Goal: Information Seeking & Learning: Learn about a topic

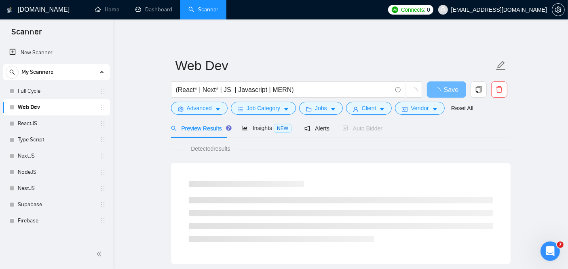
click at [45, 106] on link "Web Dev" at bounding box center [56, 107] width 77 height 16
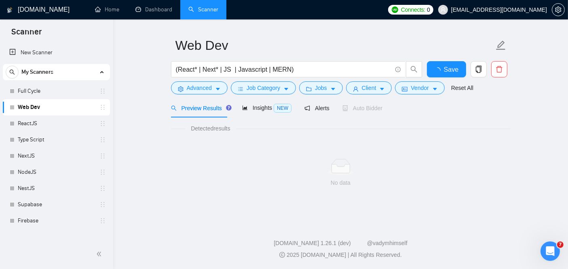
scroll to position [19, 0]
click at [310, 195] on div "No data" at bounding box center [341, 173] width 340 height 67
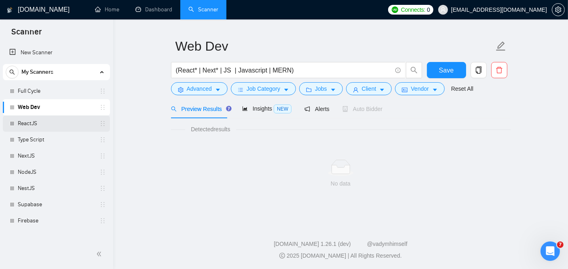
click at [47, 125] on link "ReactJS" at bounding box center [56, 123] width 77 height 16
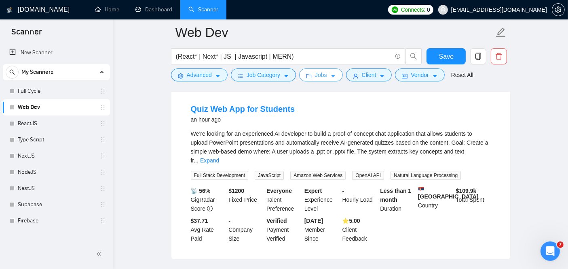
scroll to position [258, 0]
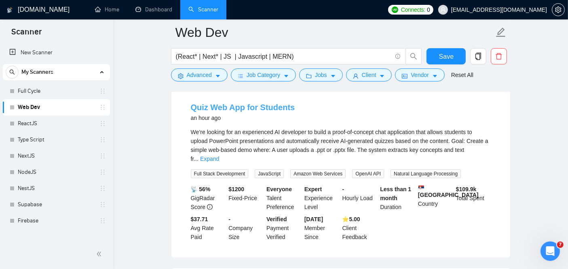
click at [244, 110] on link "Quiz Web App for Students" at bounding box center [243, 107] width 104 height 9
click at [246, 107] on link "Quiz Web App for Students" at bounding box center [243, 107] width 104 height 9
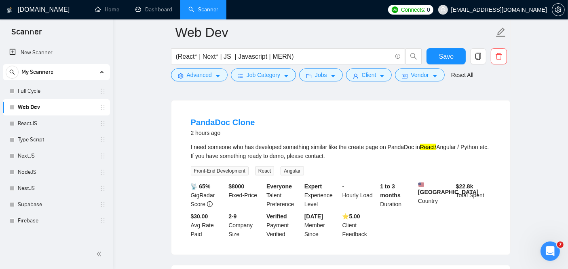
scroll to position [608, 0]
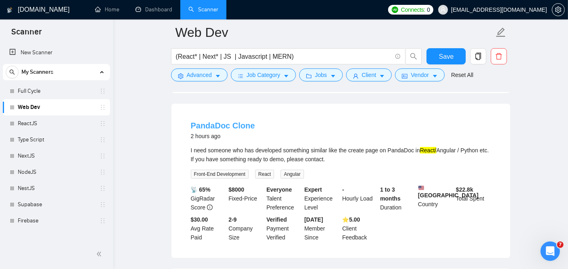
click at [204, 130] on link "PandaDoc Clone" at bounding box center [223, 125] width 64 height 9
